Goal: Task Accomplishment & Management: Manage account settings

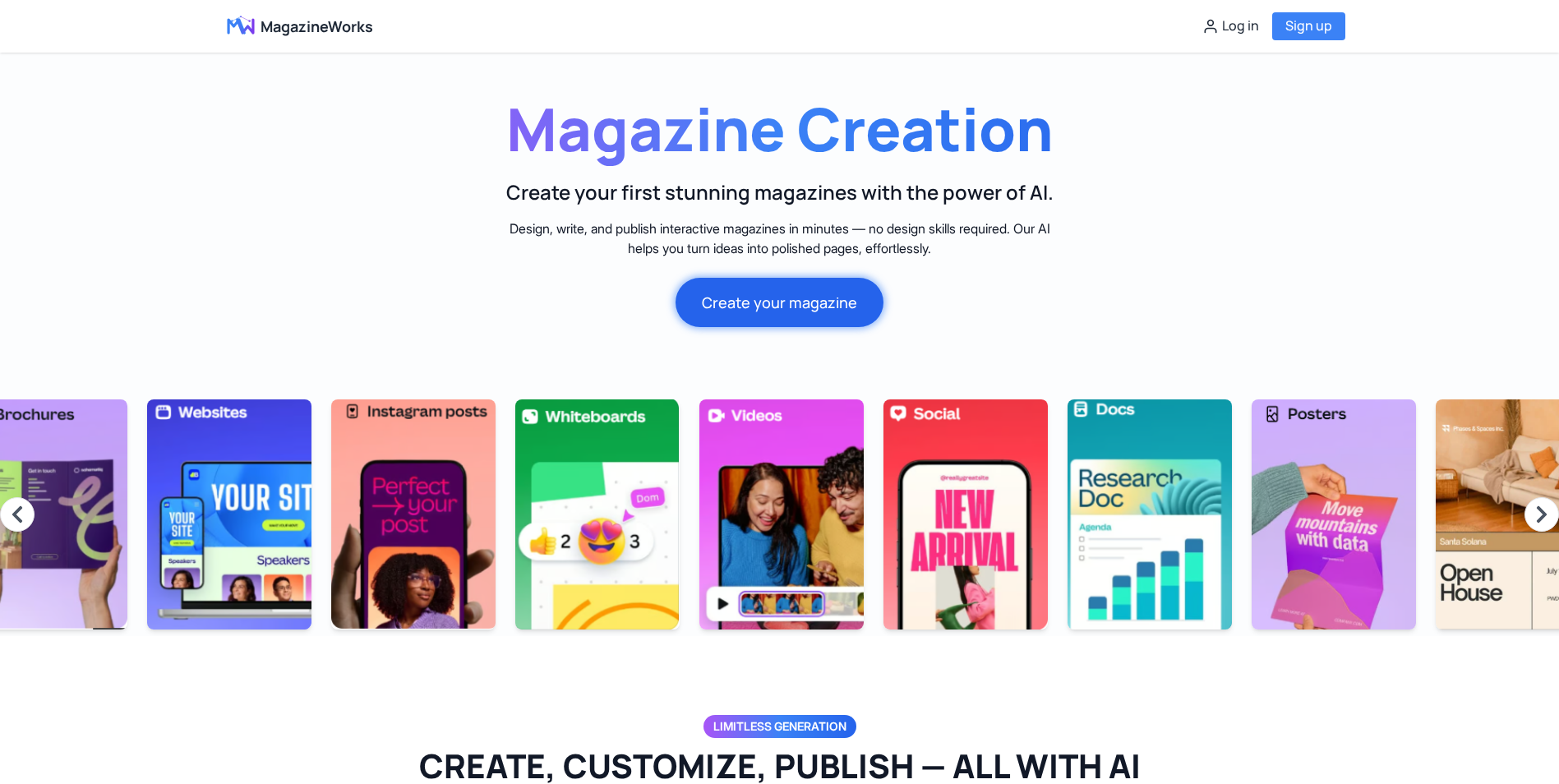
scroll to position [0, 1710]
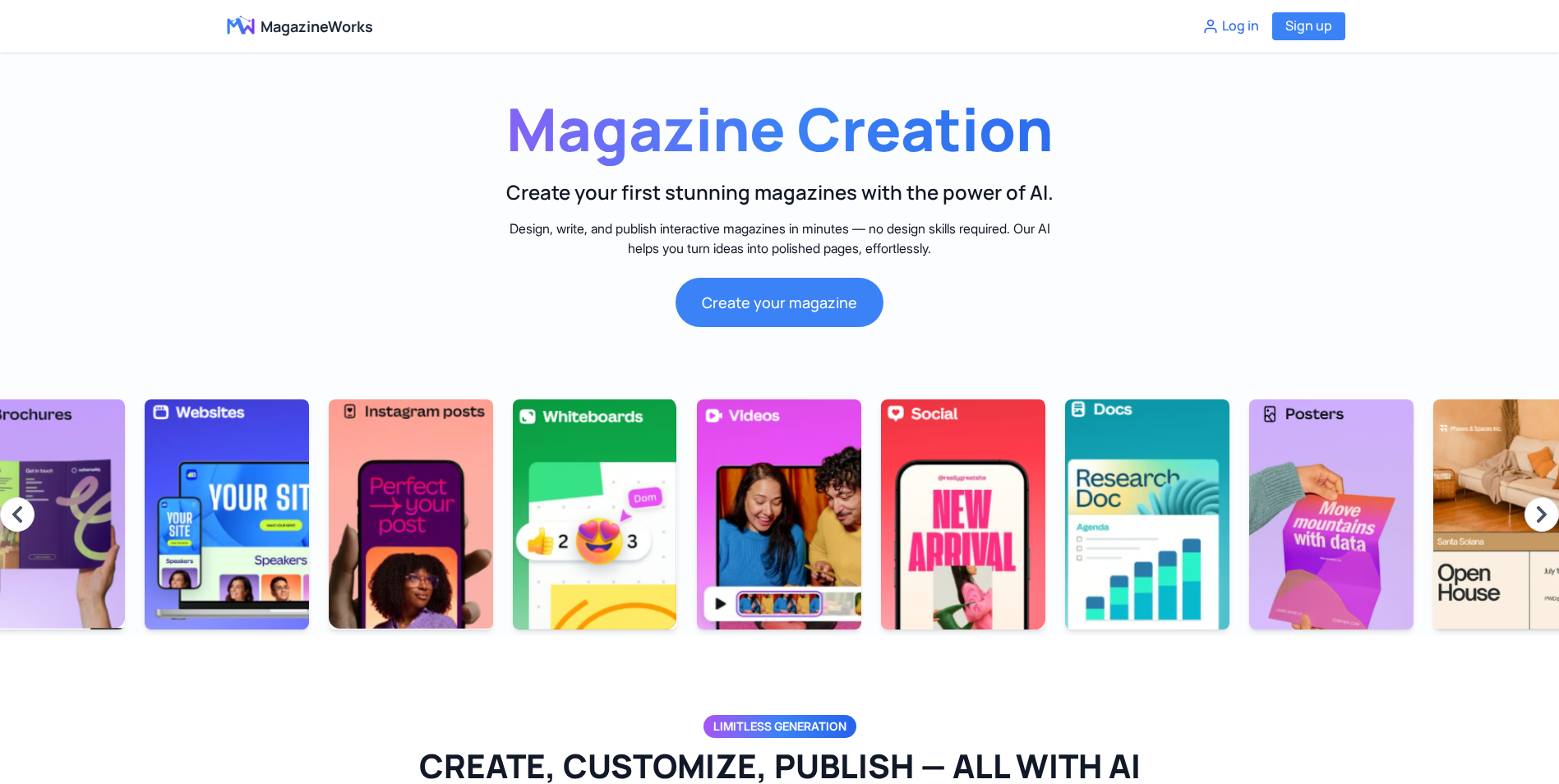
click at [1233, 26] on button "Log in" at bounding box center [1231, 26] width 57 height 21
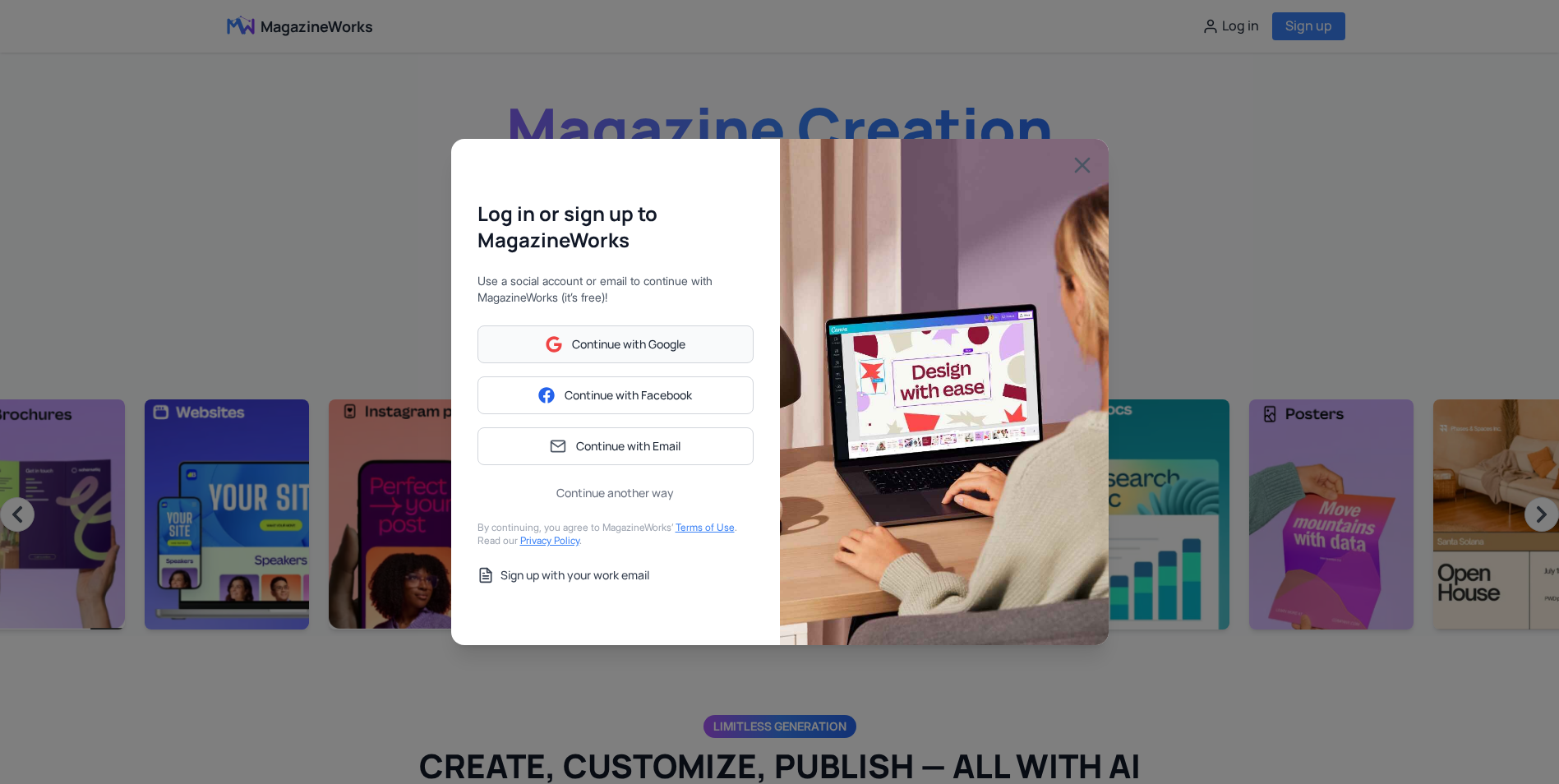
click at [584, 349] on span "Continue with Google" at bounding box center [628, 343] width 113 height 16
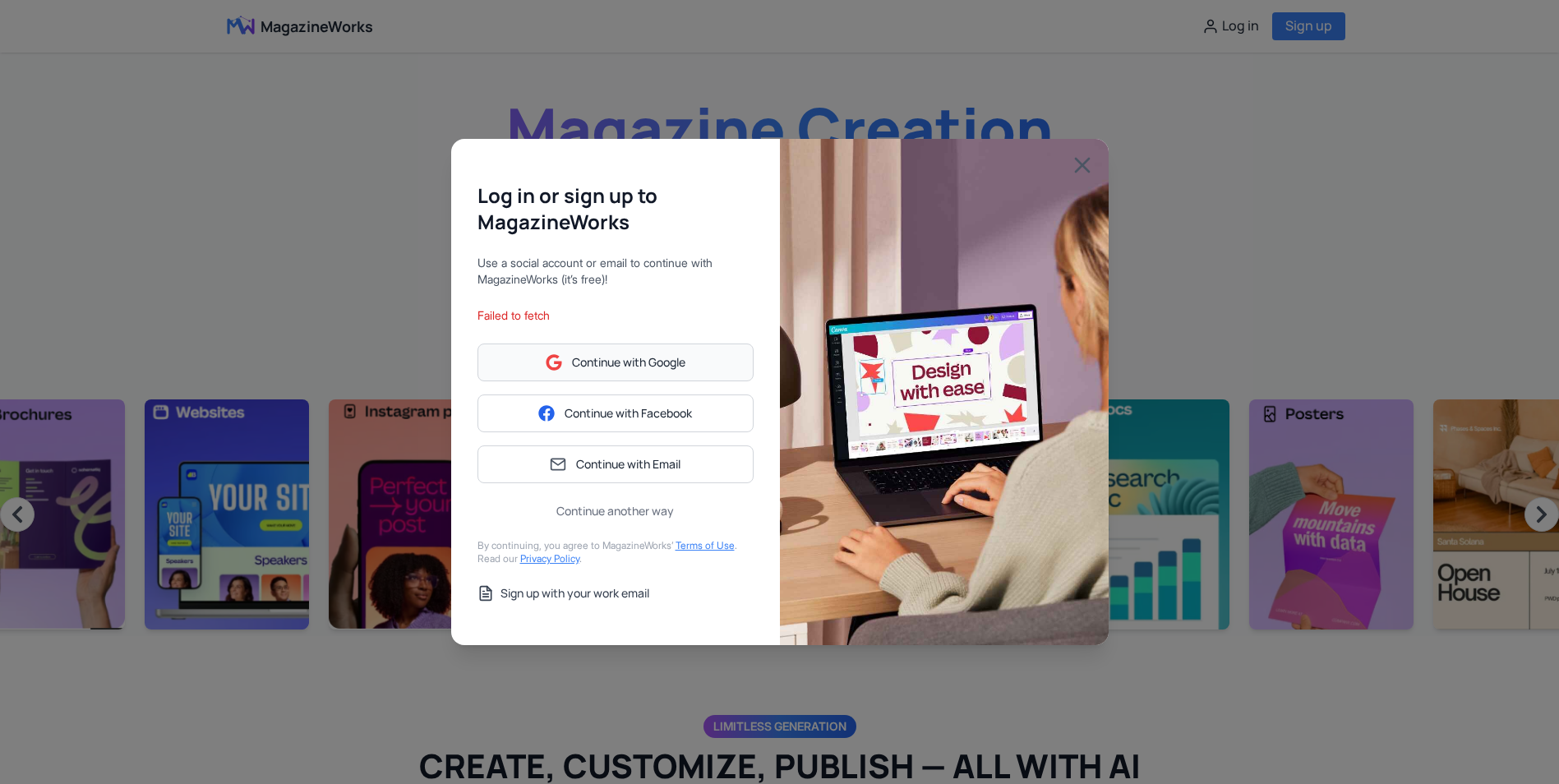
click at [650, 366] on span "Continue with Google" at bounding box center [628, 362] width 113 height 16
click at [680, 463] on span "Continue with Email" at bounding box center [628, 464] width 104 height 16
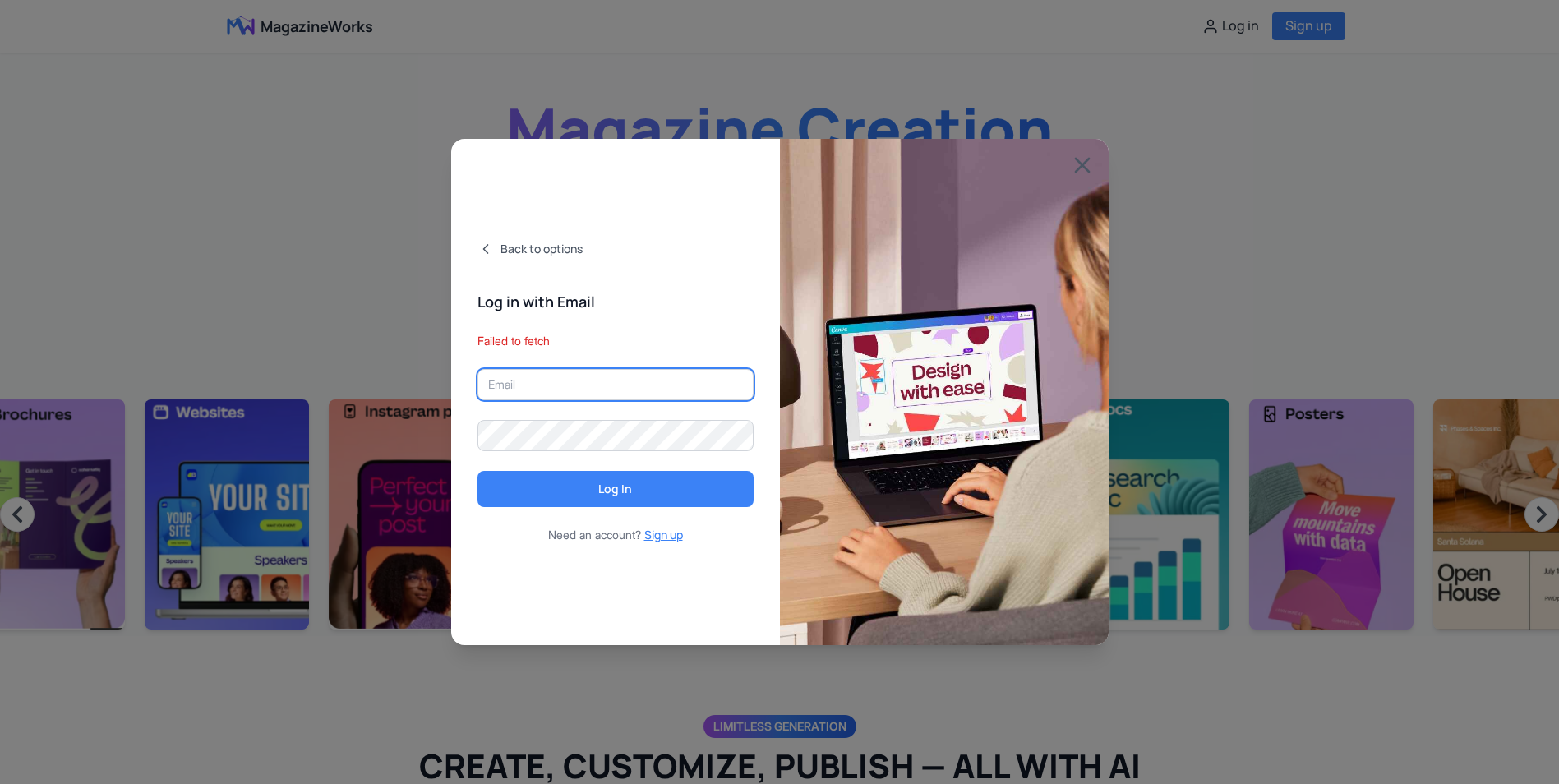
click at [646, 388] on input "email" at bounding box center [615, 384] width 276 height 32
click at [663, 530] on button "Sign up" at bounding box center [663, 534] width 38 height 16
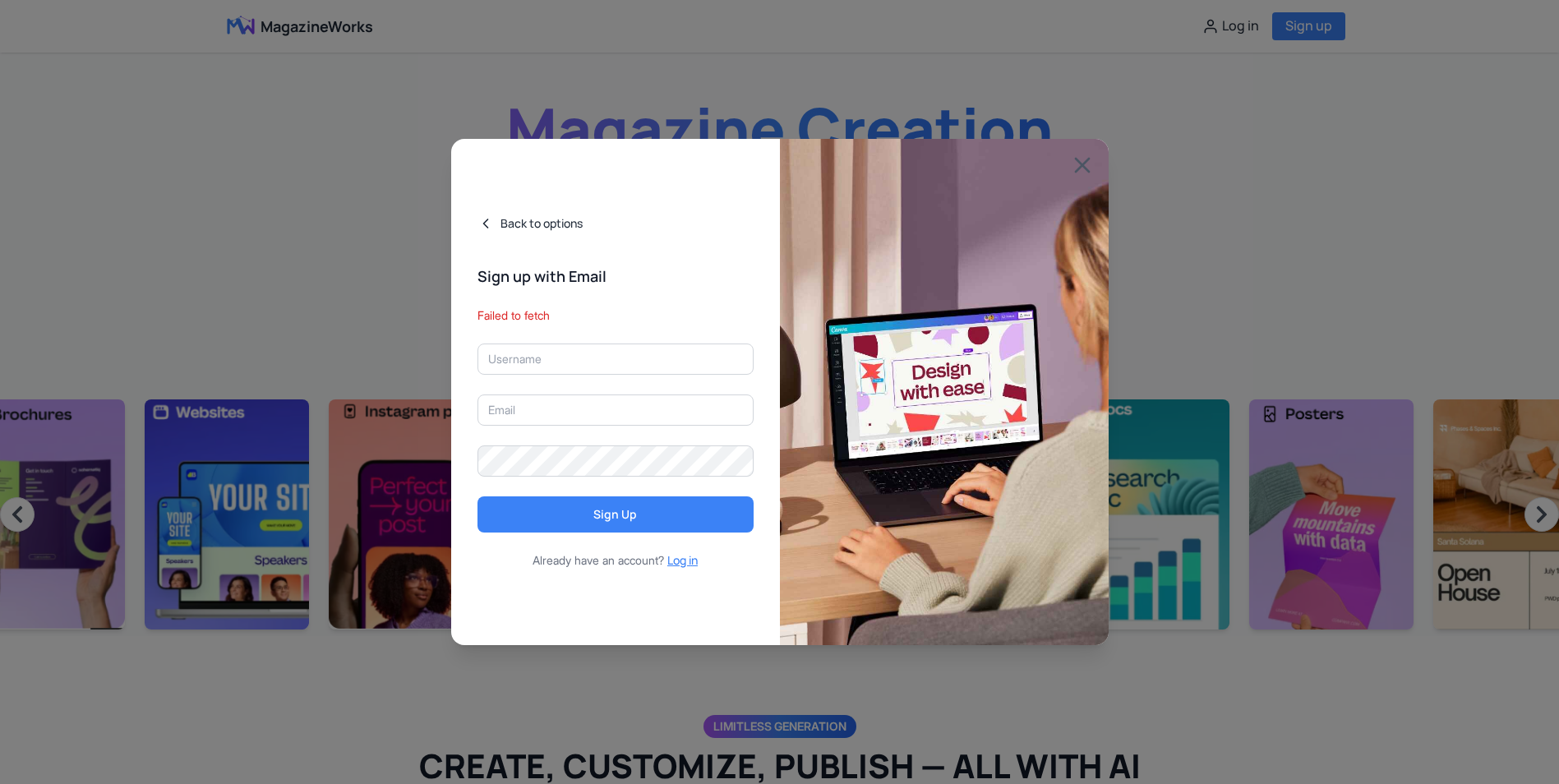
click at [517, 222] on button "Back to options" at bounding box center [615, 223] width 276 height 16
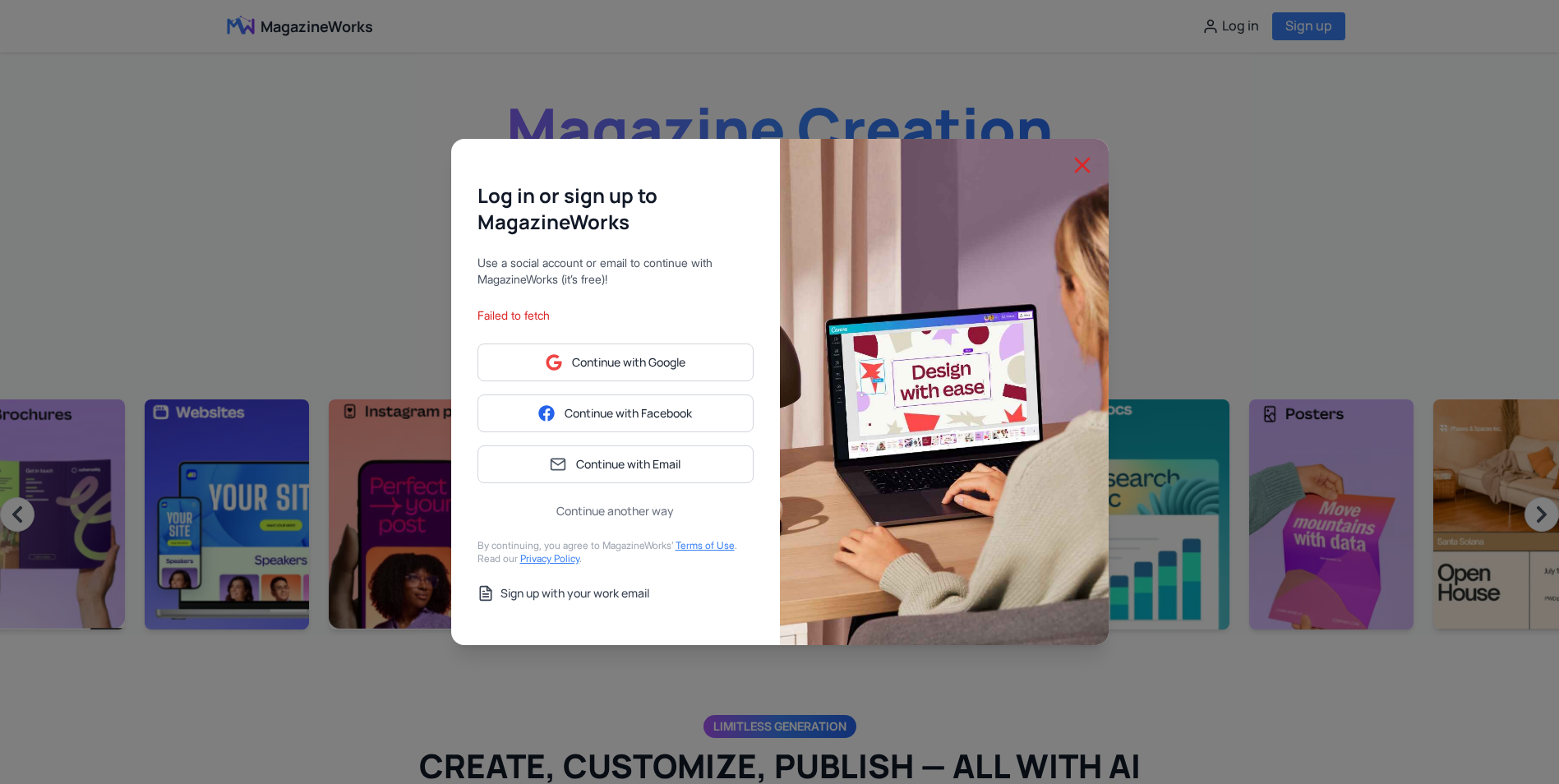
click at [1078, 169] on line at bounding box center [1082, 164] width 13 height 13
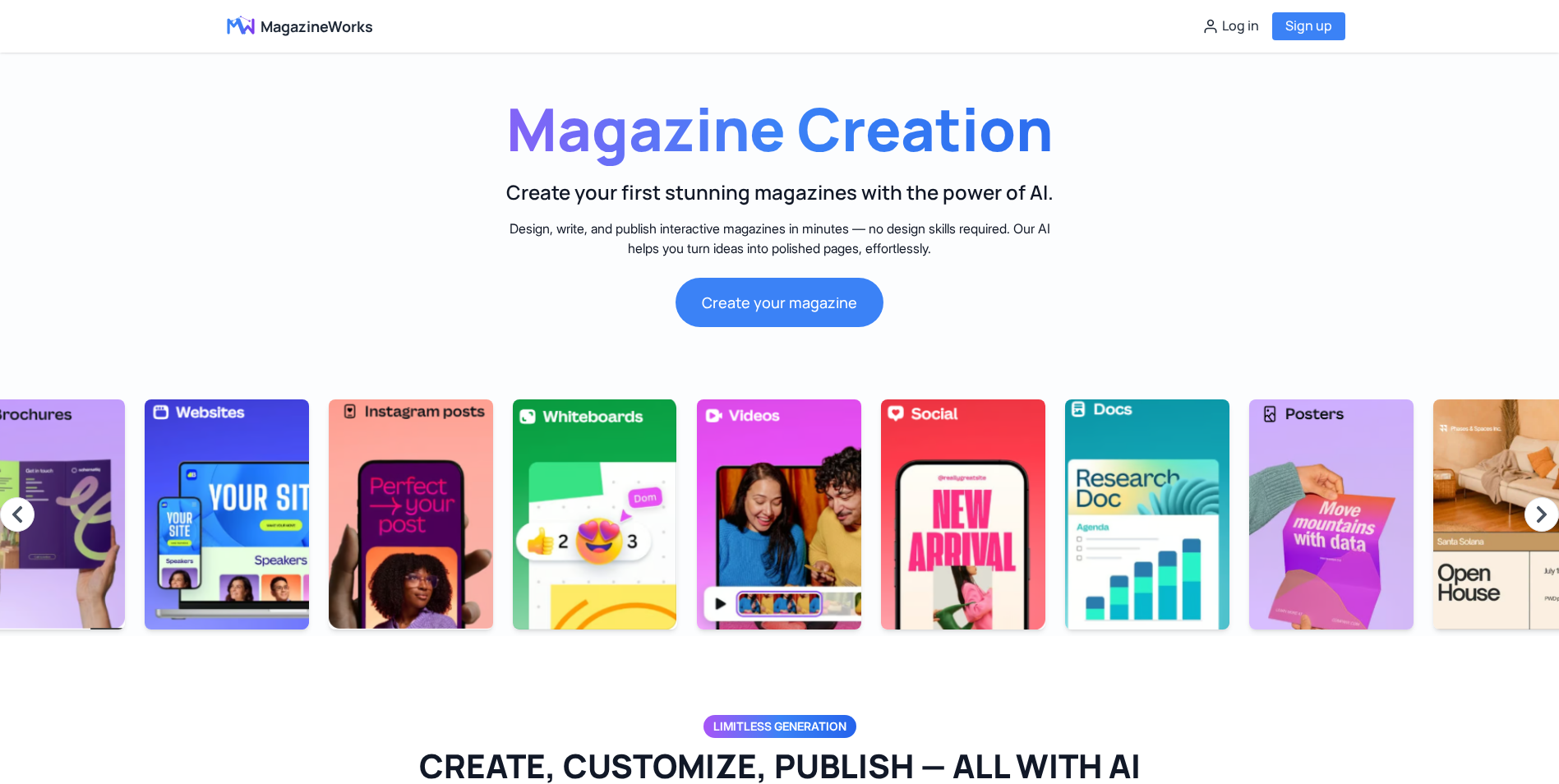
click at [1228, 13] on div "Log in Sign up" at bounding box center [1274, 26] width 143 height 28
click at [1228, 31] on button "Log in" at bounding box center [1231, 26] width 57 height 21
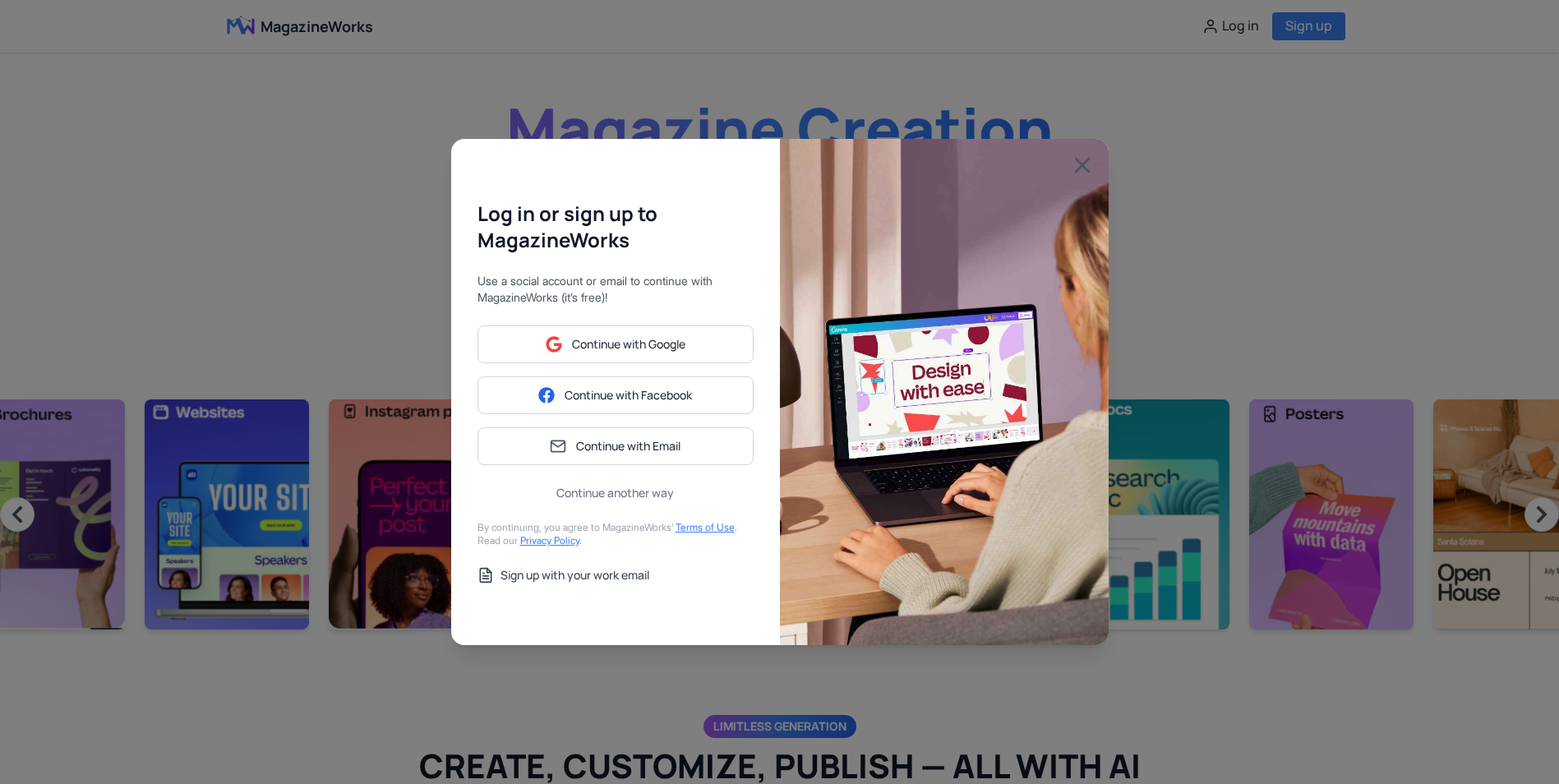
drag, startPoint x: 1192, startPoint y: 273, endPoint x: 1099, endPoint y: 236, distance: 100.1
click at [1190, 273] on div "Log in or sign up to MagazineWorks Use a social account or email to continue wi…" at bounding box center [779, 392] width 1559 height 784
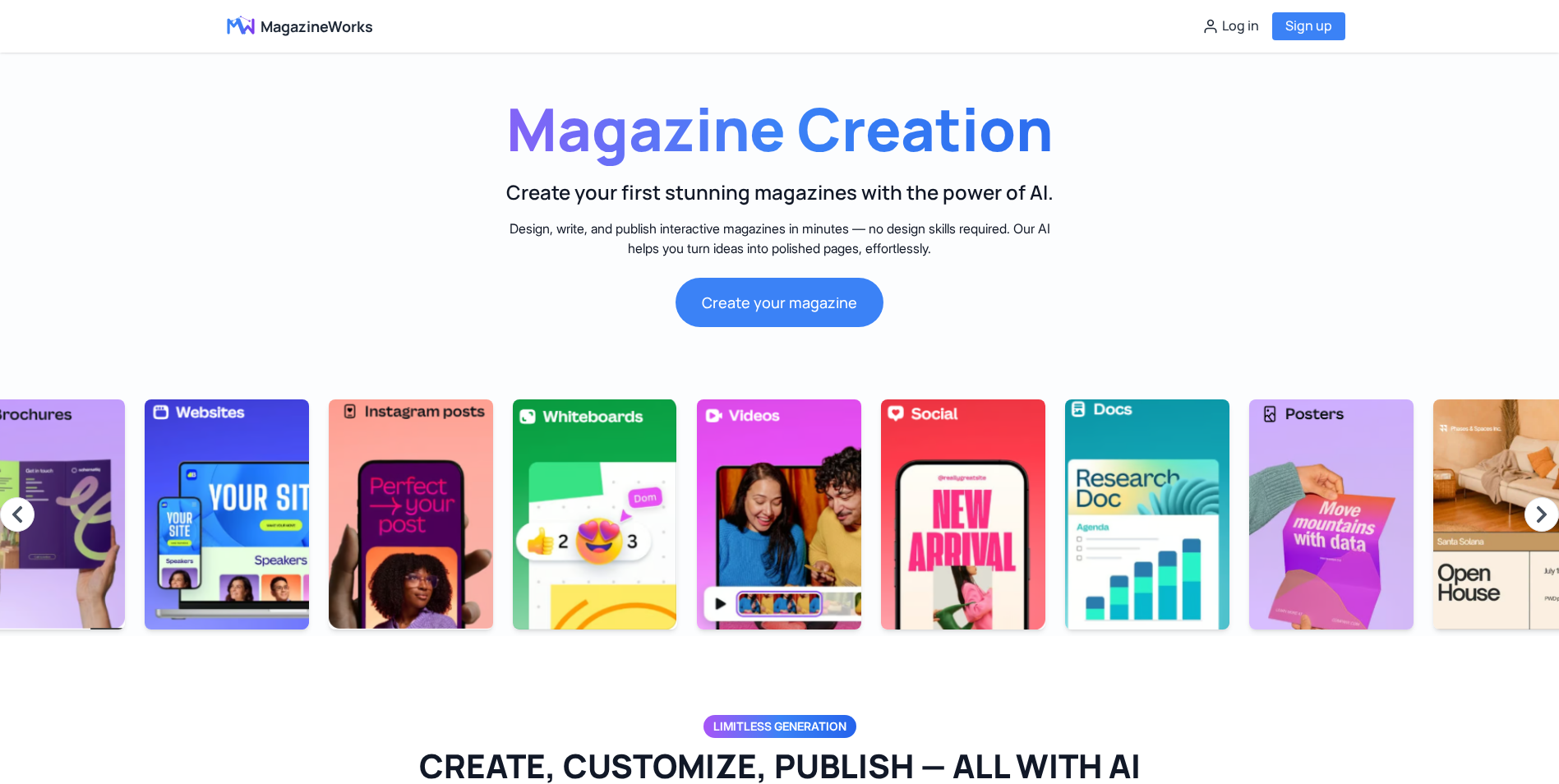
click at [1055, 179] on h2 "Create your first stunning magazines with the power of AI." at bounding box center [780, 192] width 815 height 26
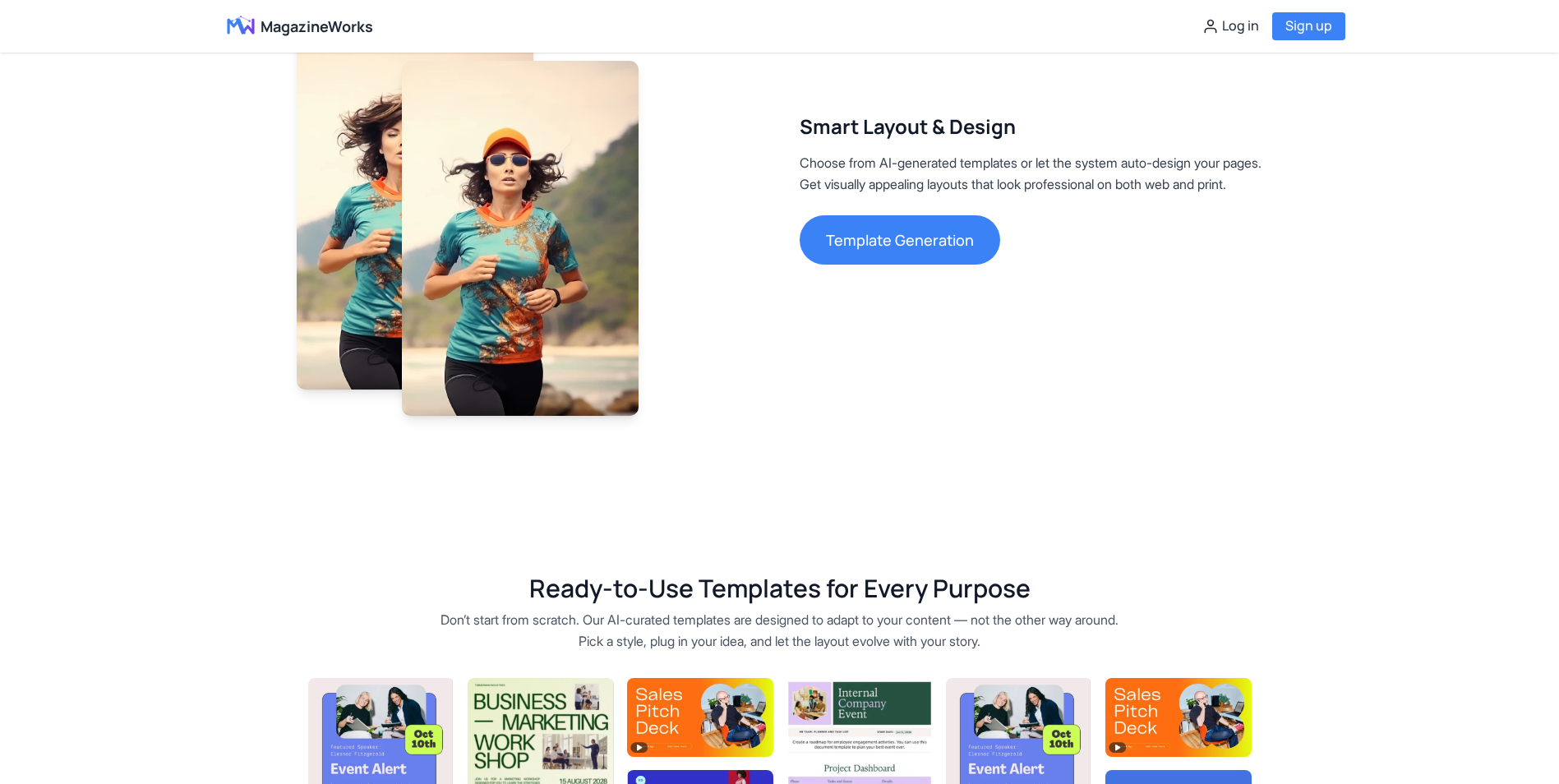
scroll to position [0, 0]
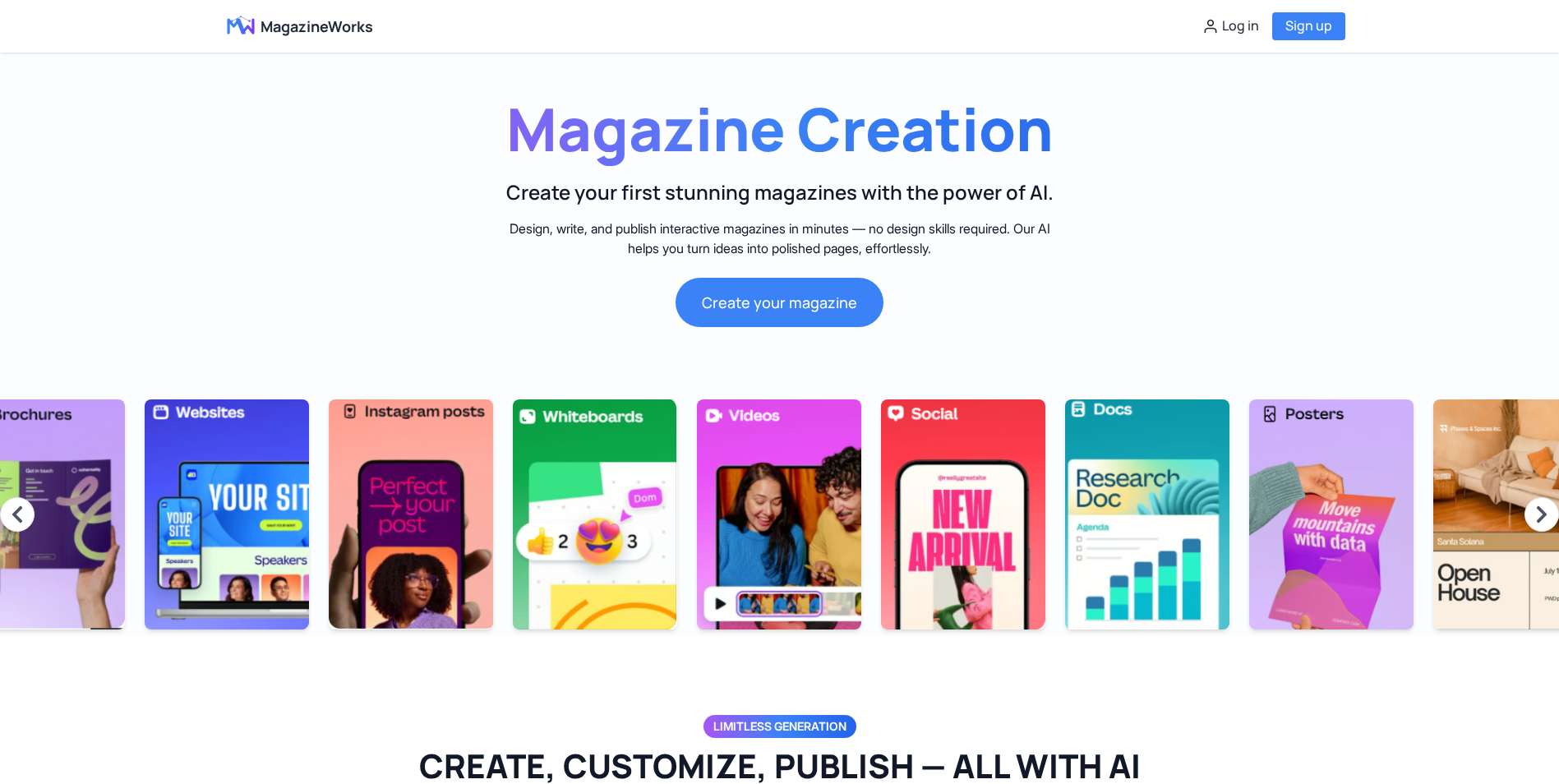
click at [354, 11] on div "MagazineWorks Log in Sign up" at bounding box center [780, 26] width 1183 height 53
click at [349, 27] on span "MagazineWorks" at bounding box center [317, 26] width 113 height 23
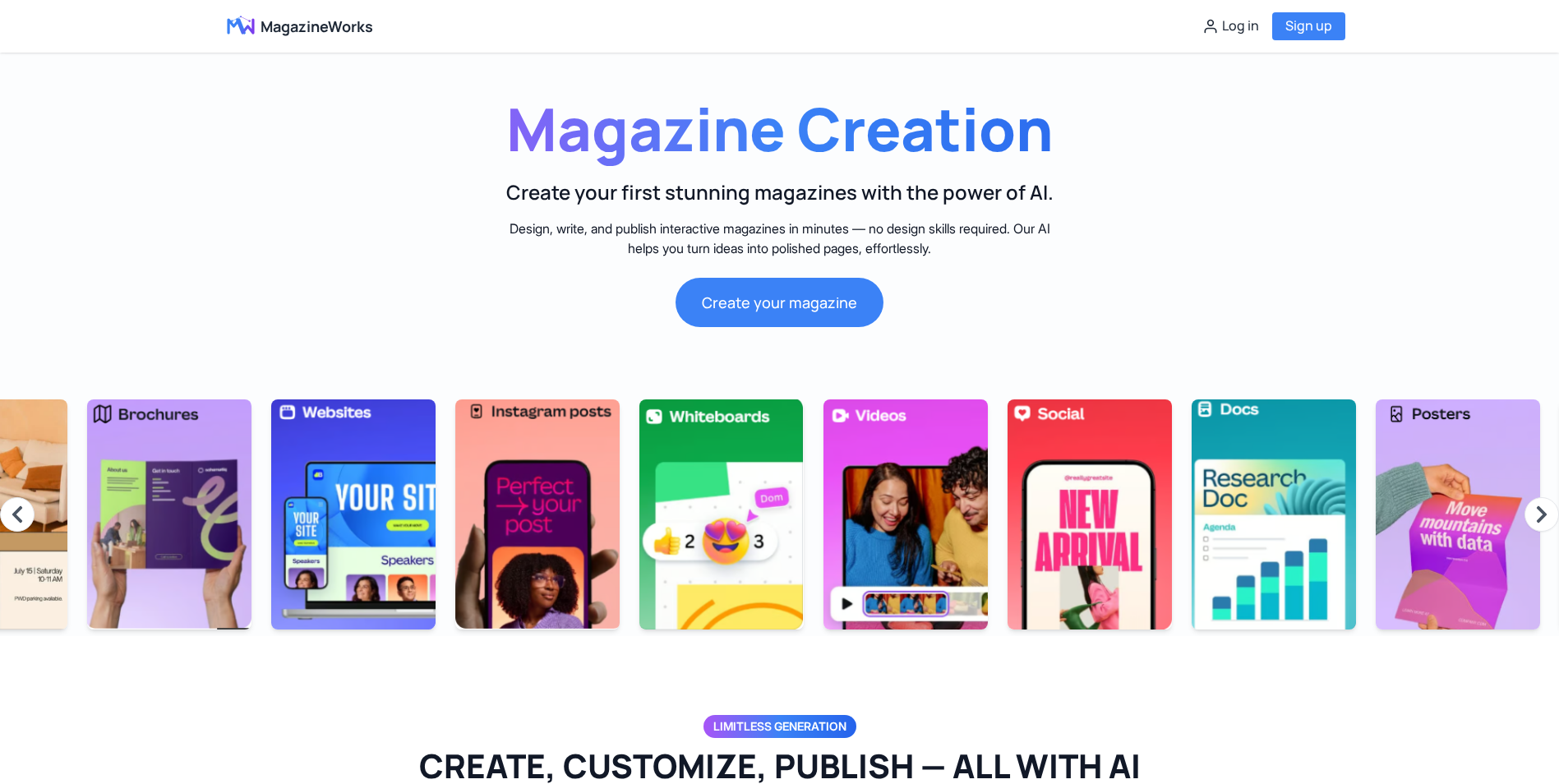
scroll to position [0, 1710]
